Goal: Transaction & Acquisition: Purchase product/service

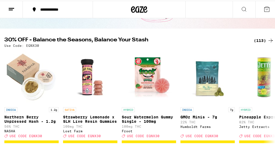
scroll to position [43, 0]
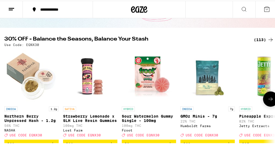
click at [269, 96] on button at bounding box center [270, 97] width 15 height 15
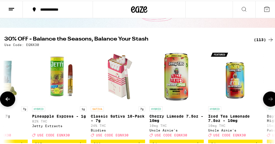
click at [269, 98] on icon at bounding box center [270, 98] width 7 height 7
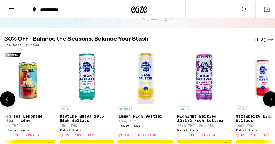
click at [269, 98] on icon at bounding box center [270, 98] width 7 height 7
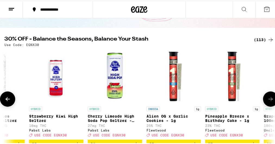
click at [269, 98] on icon at bounding box center [270, 98] width 7 height 7
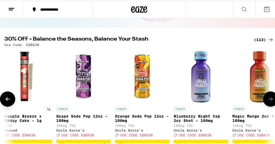
click at [269, 98] on icon at bounding box center [270, 98] width 7 height 7
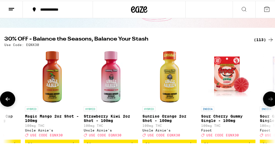
click at [269, 98] on icon at bounding box center [270, 98] width 7 height 7
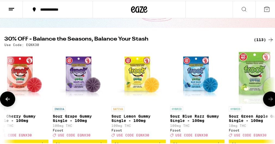
click at [269, 98] on icon at bounding box center [270, 98] width 7 height 7
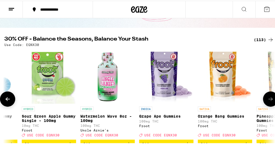
click at [269, 98] on icon at bounding box center [270, 98] width 7 height 7
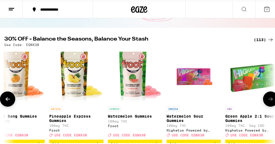
click at [269, 98] on icon at bounding box center [270, 98] width 7 height 7
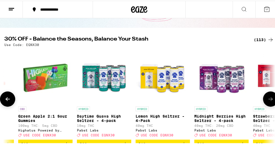
click at [269, 98] on icon at bounding box center [270, 98] width 7 height 7
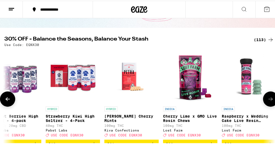
click at [269, 98] on icon at bounding box center [270, 98] width 7 height 7
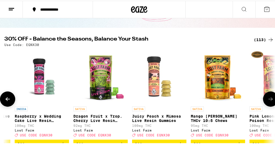
click at [269, 98] on icon at bounding box center [270, 98] width 7 height 7
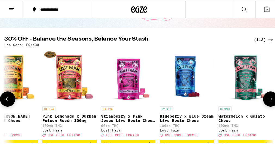
click at [269, 98] on icon at bounding box center [270, 98] width 7 height 7
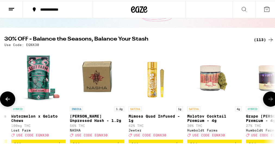
click at [269, 98] on icon at bounding box center [270, 98] width 7 height 7
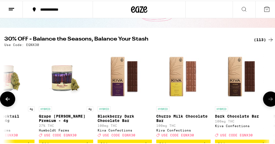
click at [269, 98] on icon at bounding box center [270, 98] width 7 height 7
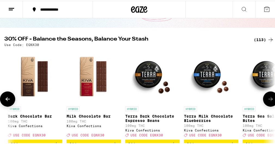
click at [269, 98] on icon at bounding box center [270, 98] width 7 height 7
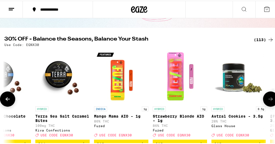
click at [269, 98] on icon at bounding box center [270, 98] width 7 height 7
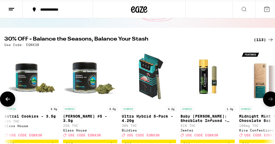
click at [269, 98] on icon at bounding box center [270, 98] width 7 height 7
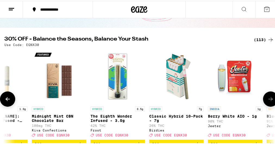
click at [269, 98] on icon at bounding box center [270, 98] width 7 height 7
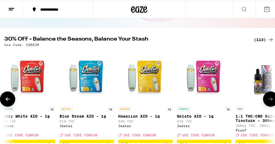
click at [269, 98] on icon at bounding box center [270, 98] width 7 height 7
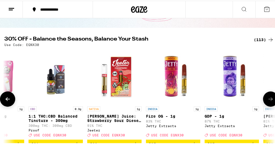
click at [269, 98] on icon at bounding box center [270, 98] width 7 height 7
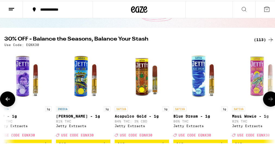
click at [269, 98] on icon at bounding box center [270, 98] width 7 height 7
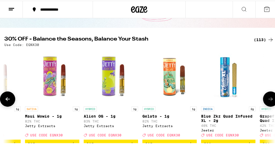
click at [269, 98] on icon at bounding box center [270, 98] width 7 height 7
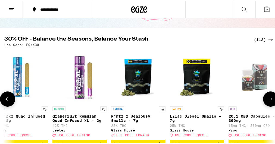
click at [269, 98] on icon at bounding box center [270, 98] width 7 height 7
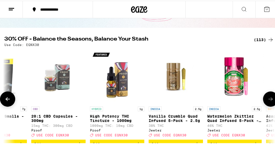
scroll to position [0, 4969]
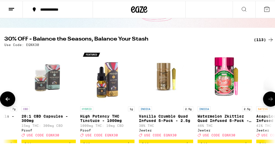
click at [8, 101] on icon at bounding box center [7, 98] width 7 height 7
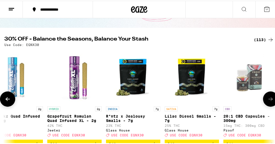
scroll to position [0, 4762]
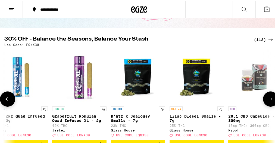
click at [267, 101] on icon at bounding box center [270, 98] width 7 height 7
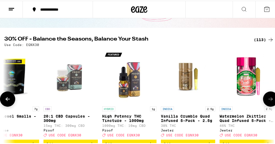
click at [267, 101] on icon at bounding box center [270, 98] width 7 height 7
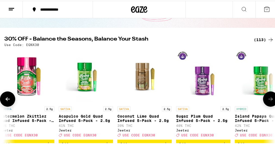
click at [267, 101] on icon at bounding box center [270, 98] width 7 height 7
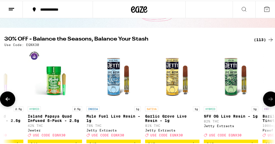
click at [267, 101] on icon at bounding box center [270, 98] width 7 height 7
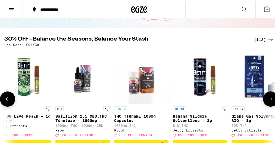
click at [267, 101] on icon at bounding box center [270, 98] width 7 height 7
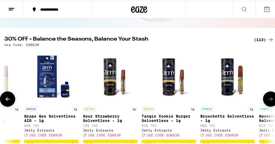
click at [267, 101] on icon at bounding box center [270, 98] width 7 height 7
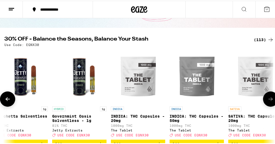
click at [267, 101] on icon at bounding box center [270, 98] width 7 height 7
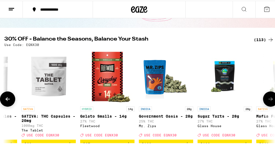
click at [267, 101] on icon at bounding box center [270, 98] width 7 height 7
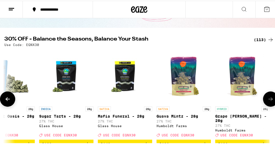
scroll to position [0, 6362]
click at [267, 101] on div at bounding box center [270, 97] width 15 height 15
